Goal: Find specific fact: Find specific page/section

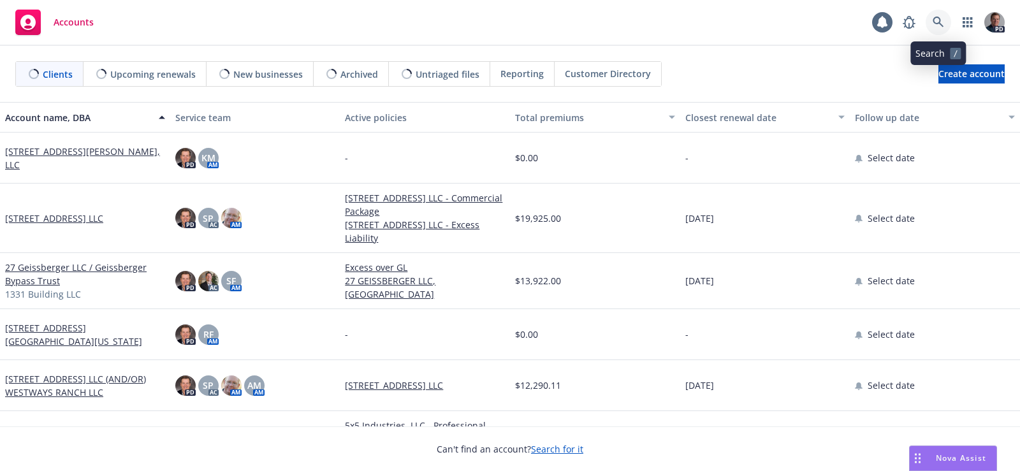
click at [935, 22] on icon at bounding box center [938, 22] width 11 height 11
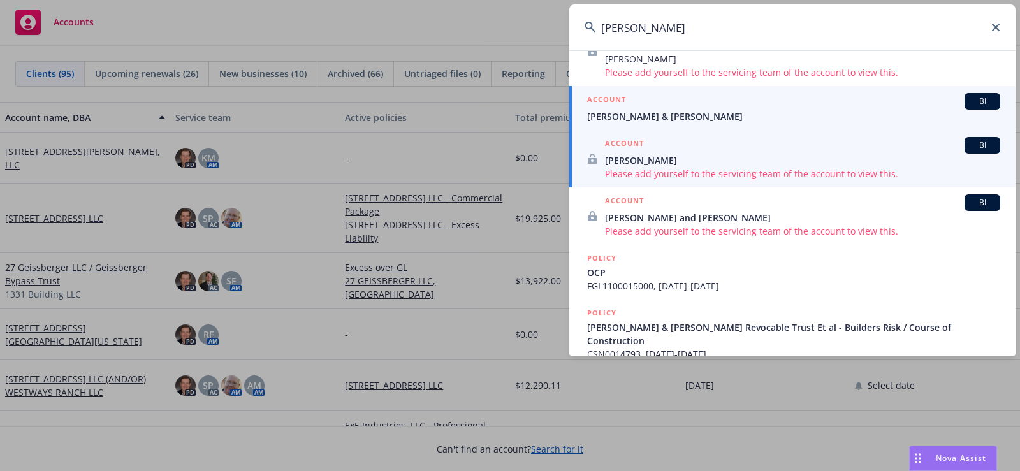
scroll to position [227, 0]
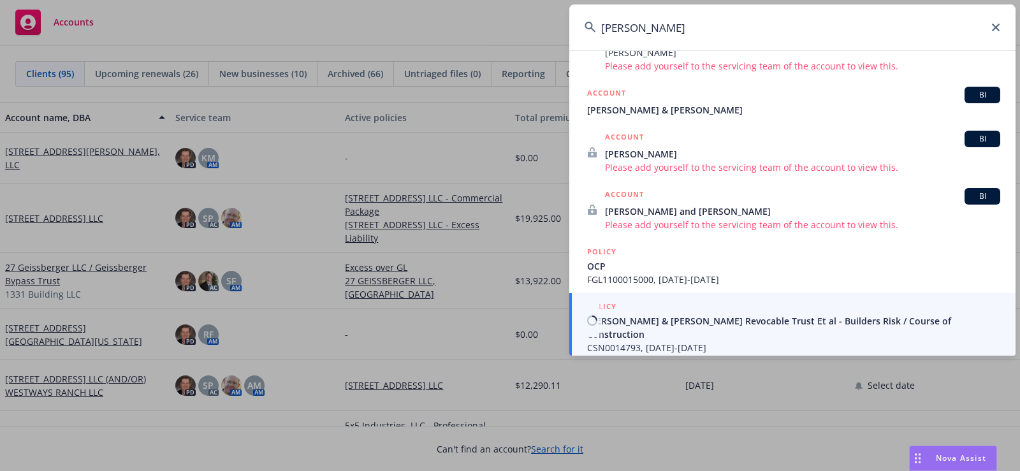
type input "[PERSON_NAME]"
click at [774, 324] on span "[PERSON_NAME] & [PERSON_NAME] Revocable Trust Et al - Builders Risk / Course of…" at bounding box center [793, 327] width 413 height 27
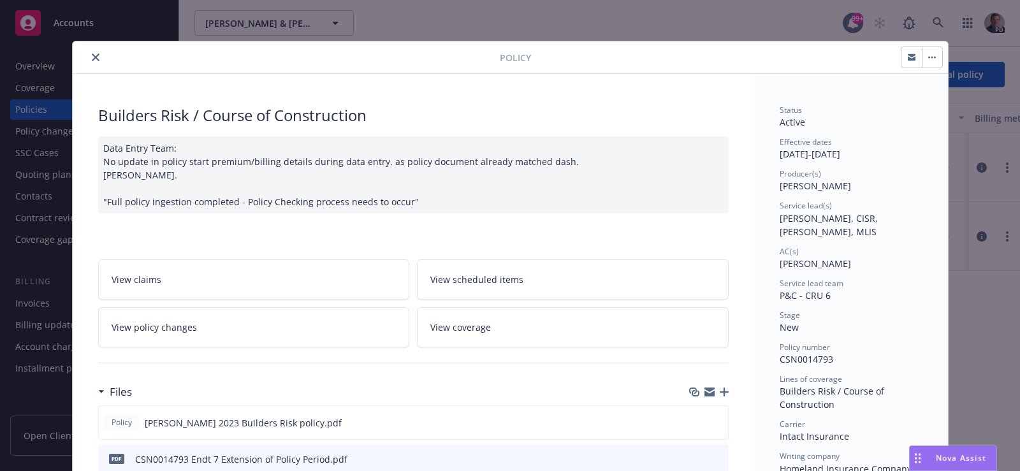
click at [91, 52] on button "close" at bounding box center [95, 57] width 15 height 15
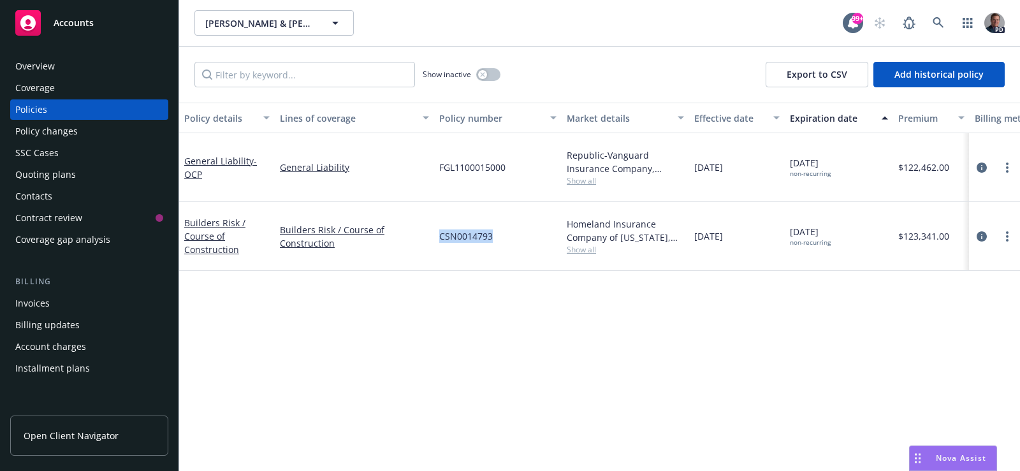
drag, startPoint x: 501, startPoint y: 238, endPoint x: 436, endPoint y: 242, distance: 65.1
click at [436, 242] on div "CSN0014793" at bounding box center [497, 236] width 127 height 69
copy span "CSN0014793"
click at [1007, 143] on div at bounding box center [994, 167] width 51 height 69
